Goal: Task Accomplishment & Management: Manage account settings

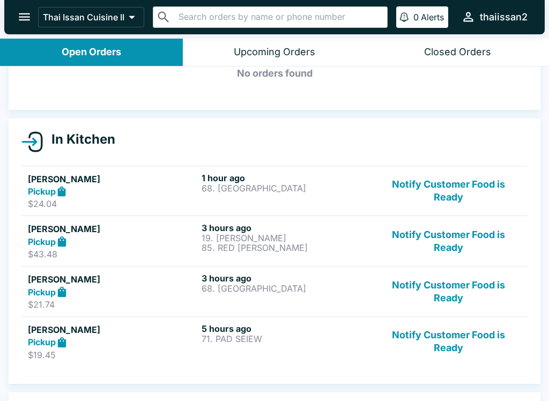
scroll to position [47, 0]
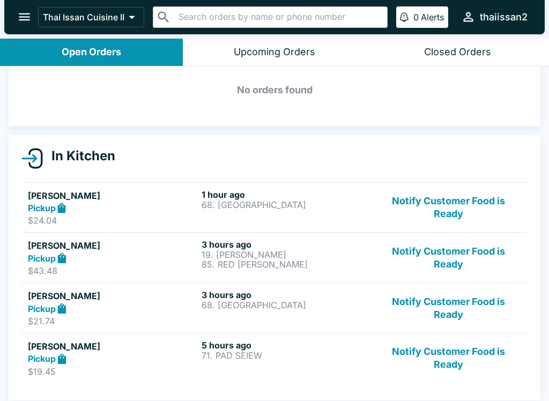
click at [443, 361] on button "Notify Customer Food is Ready" at bounding box center [448, 358] width 145 height 37
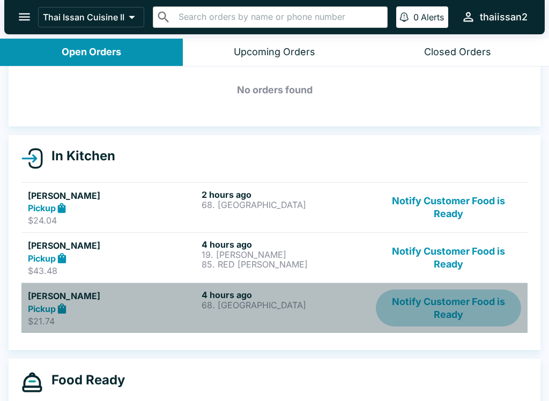
click at [463, 307] on button "Notify Customer Food is Ready" at bounding box center [448, 307] width 145 height 37
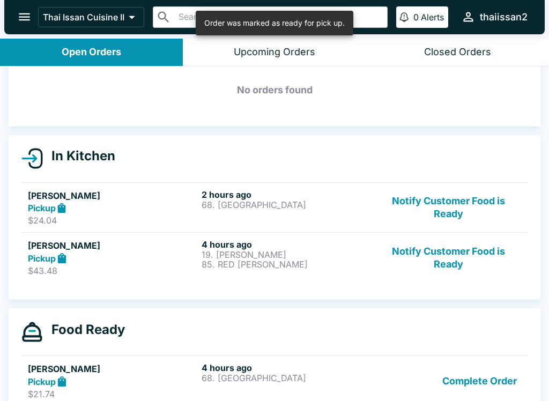
click at [451, 258] on button "Notify Customer Food is Ready" at bounding box center [448, 257] width 145 height 37
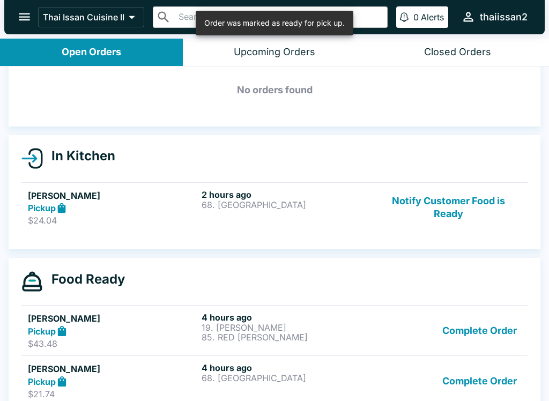
click at [456, 207] on button "Notify Customer Food is Ready" at bounding box center [448, 207] width 145 height 37
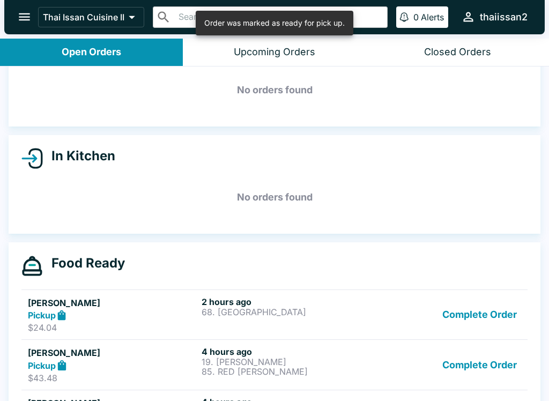
click at [484, 322] on button "Complete Order" at bounding box center [479, 314] width 83 height 37
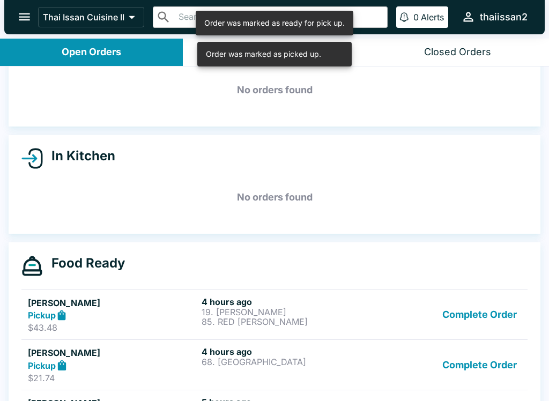
click at [477, 314] on button "Complete Order" at bounding box center [479, 314] width 83 height 37
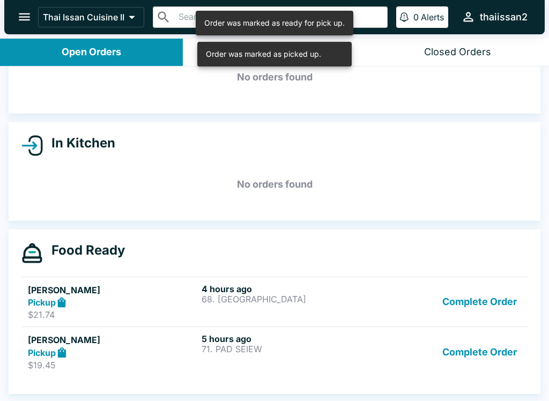
scroll to position [60, 0]
click at [491, 352] on button "Complete Order" at bounding box center [479, 351] width 83 height 37
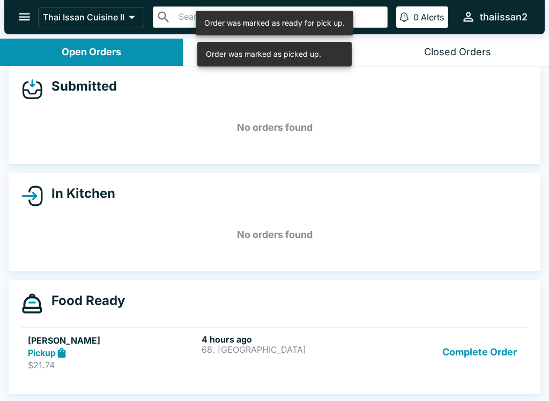
click at [465, 334] on button "Complete Order" at bounding box center [479, 352] width 83 height 37
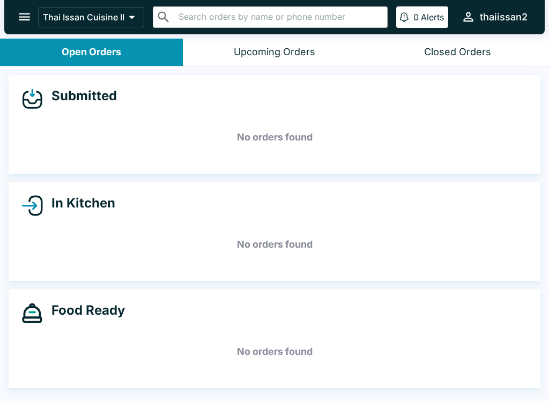
scroll to position [0, 0]
click at [157, 127] on h5 "No orders found" at bounding box center [274, 137] width 506 height 39
click at [279, 63] on button "Upcoming Orders" at bounding box center [274, 52] width 183 height 27
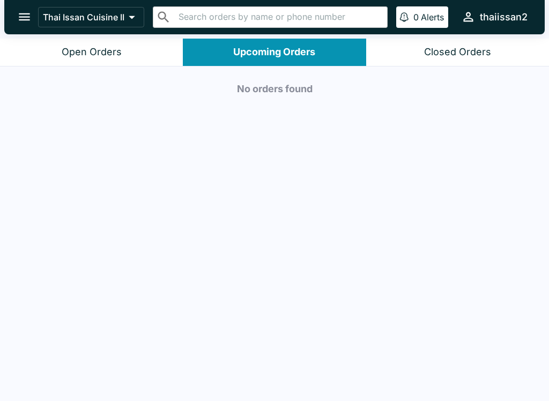
click at [113, 50] on div "Open Orders" at bounding box center [92, 52] width 60 height 12
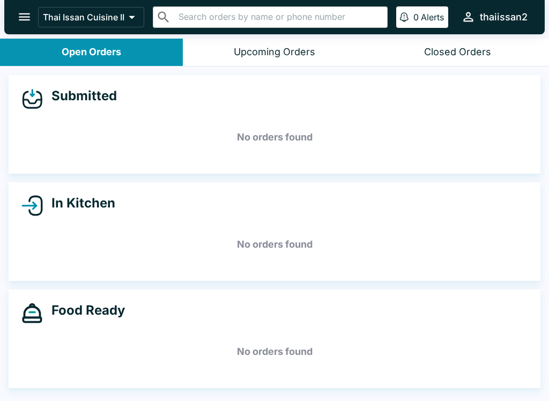
click at [26, 19] on icon "open drawer" at bounding box center [24, 17] width 14 height 14
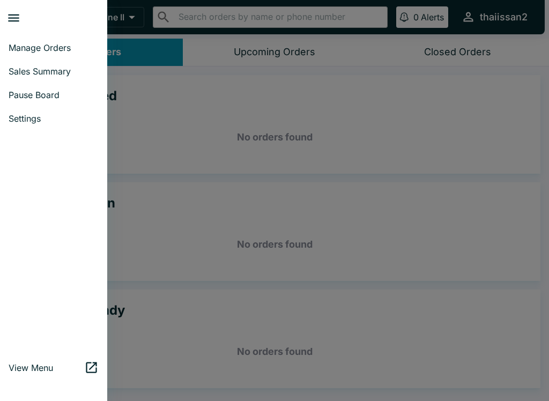
click at [19, 11] on icon "close drawer" at bounding box center [13, 18] width 14 height 14
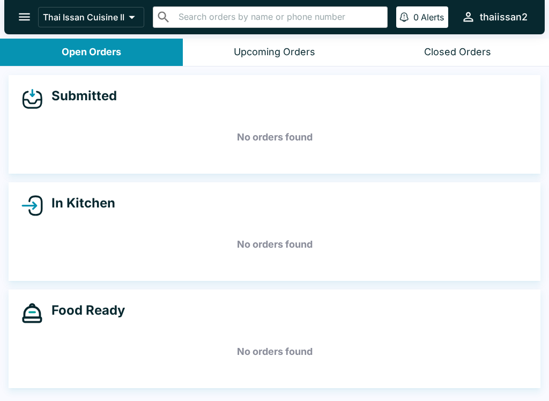
click at [34, 14] on button "open drawer" at bounding box center [24, 16] width 27 height 27
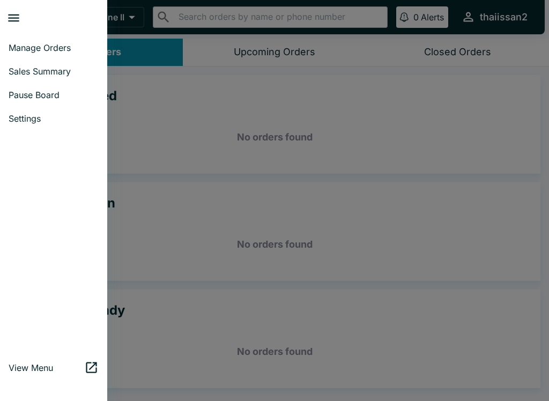
click at [41, 117] on span "Settings" at bounding box center [54, 118] width 90 height 11
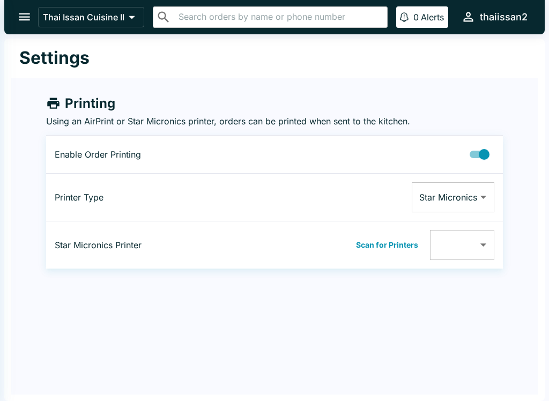
type input "0011624D9EED"
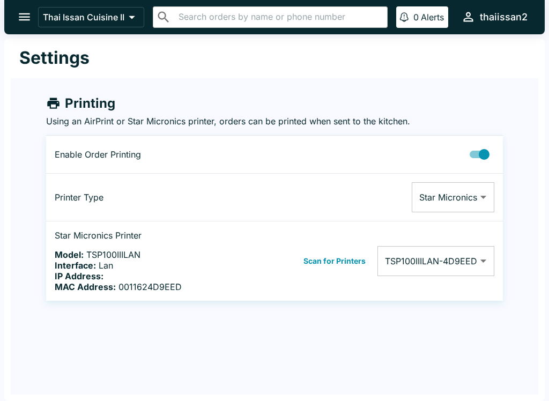
click at [488, 155] on input "Printing Enabled" at bounding box center [484, 154] width 61 height 20
click at [480, 152] on input "Printing Enabled" at bounding box center [473, 154] width 61 height 20
checkbox input "true"
click at [414, 353] on div "Settings Printing Using an AirPrint or Star Micronics printer, orders can be pr…" at bounding box center [274, 220] width 540 height 362
click at [26, 25] on button "open drawer" at bounding box center [24, 16] width 27 height 27
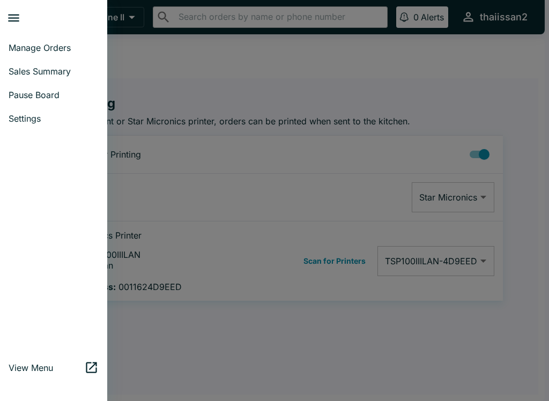
click at [58, 52] on span "Manage Orders" at bounding box center [54, 47] width 90 height 11
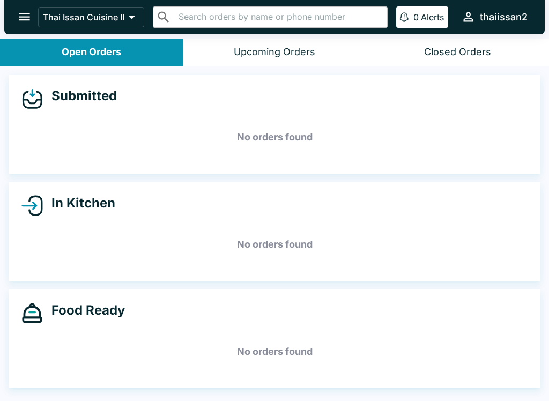
click at [270, 65] on button "Upcoming Orders" at bounding box center [274, 52] width 183 height 27
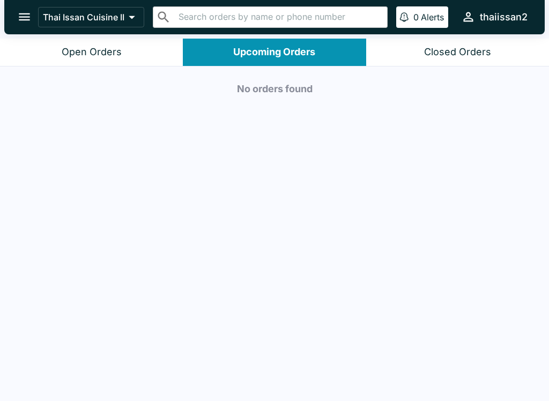
click at [100, 50] on div "Open Orders" at bounding box center [92, 52] width 60 height 12
